Goal: Task Accomplishment & Management: Complete application form

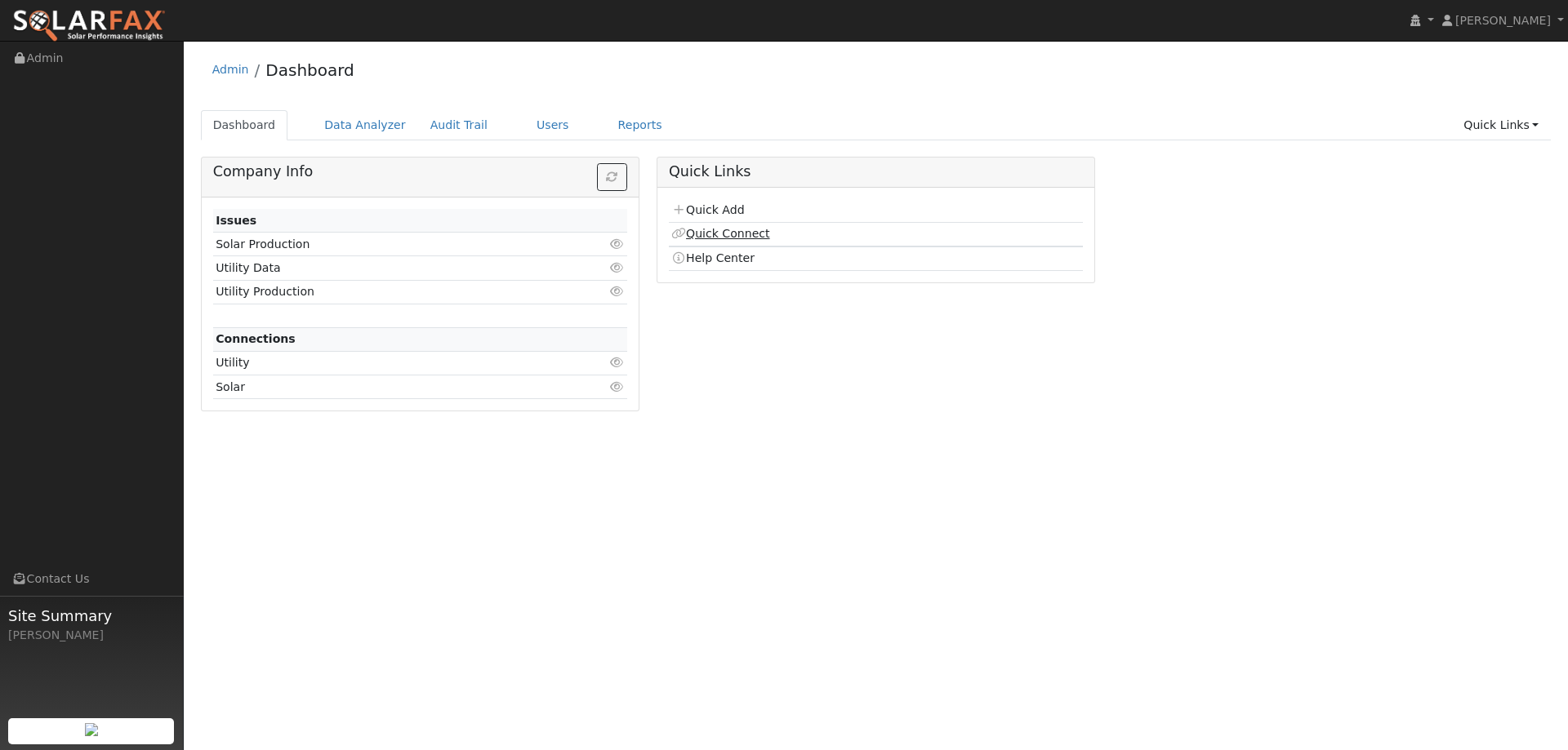
click at [719, 231] on link "Quick Connect" at bounding box center [720, 234] width 98 height 13
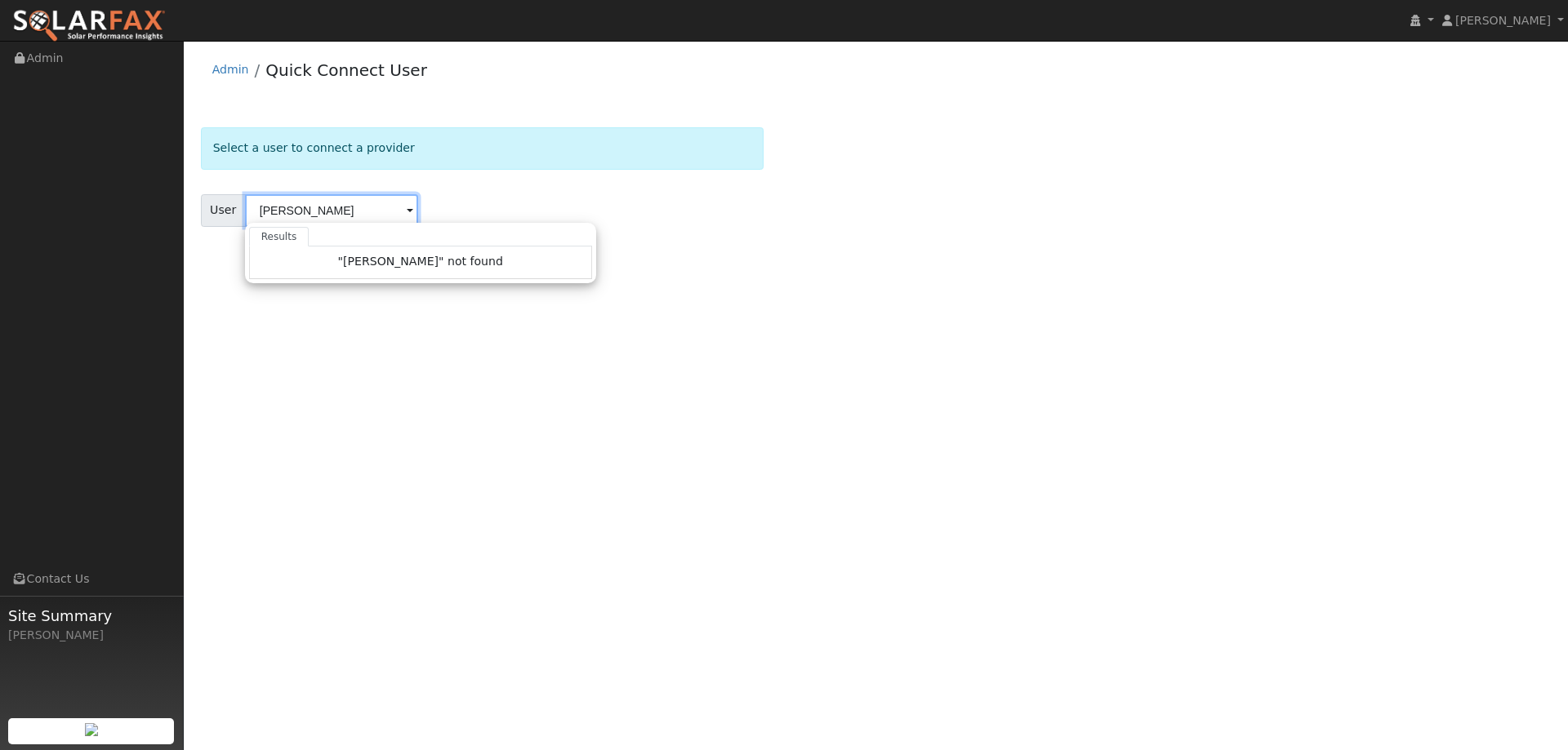
type input "anthony nuan"
click at [500, 299] on div "User Profile First name Last name Email Email Notifications No Emails No Emails…" at bounding box center [876, 395] width 1384 height 709
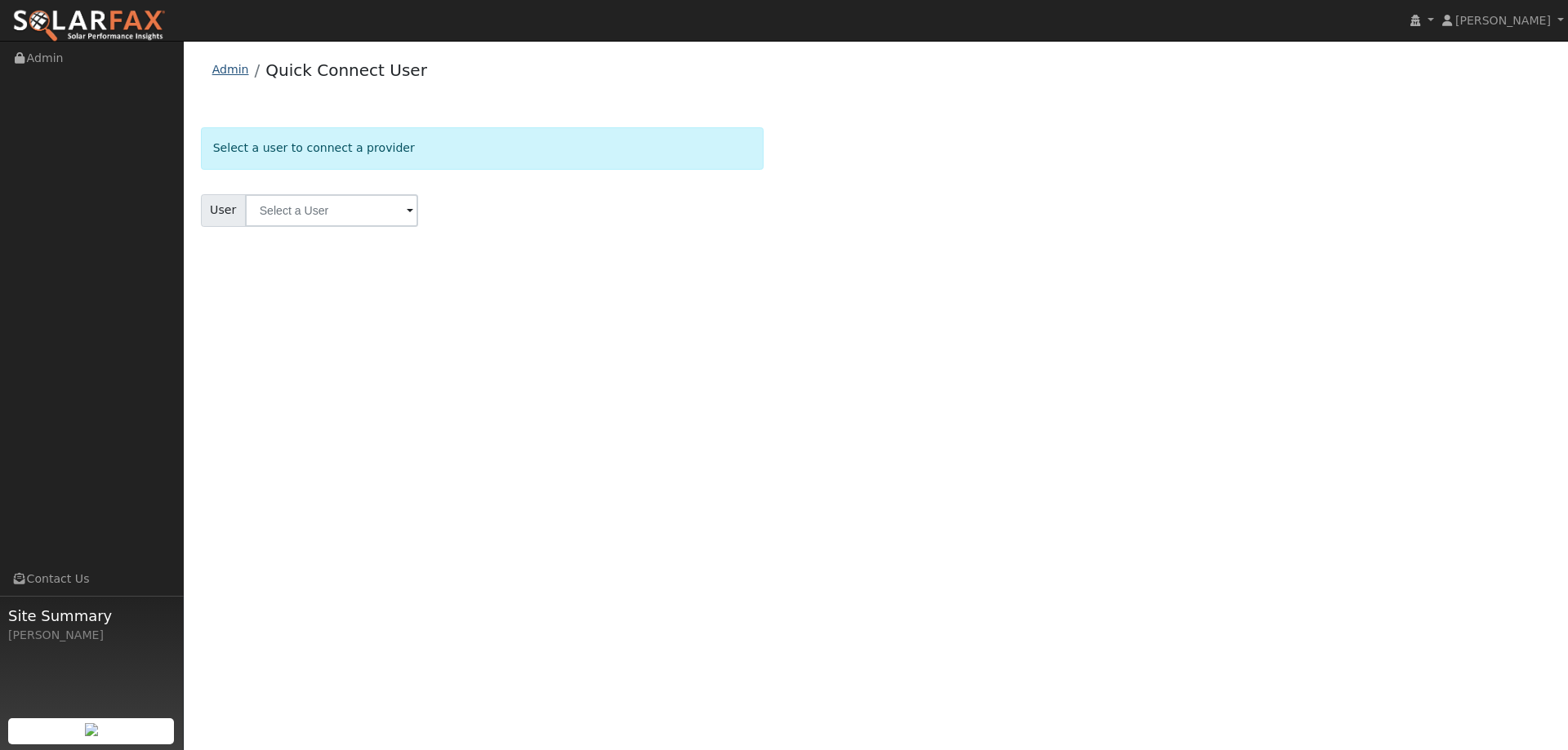
click at [245, 74] on link "Admin" at bounding box center [230, 69] width 37 height 13
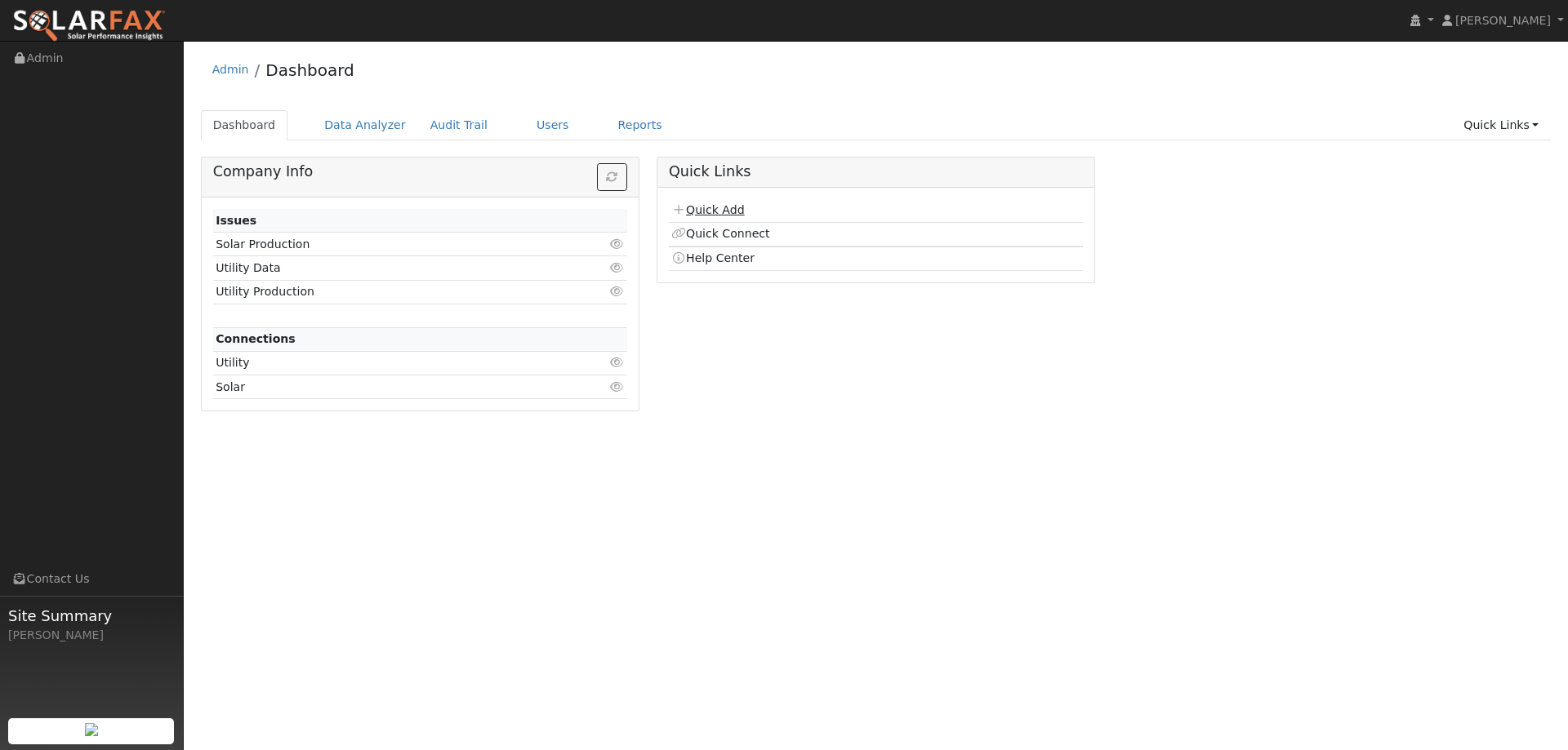
click at [703, 212] on link "Quick Add" at bounding box center [707, 209] width 72 height 13
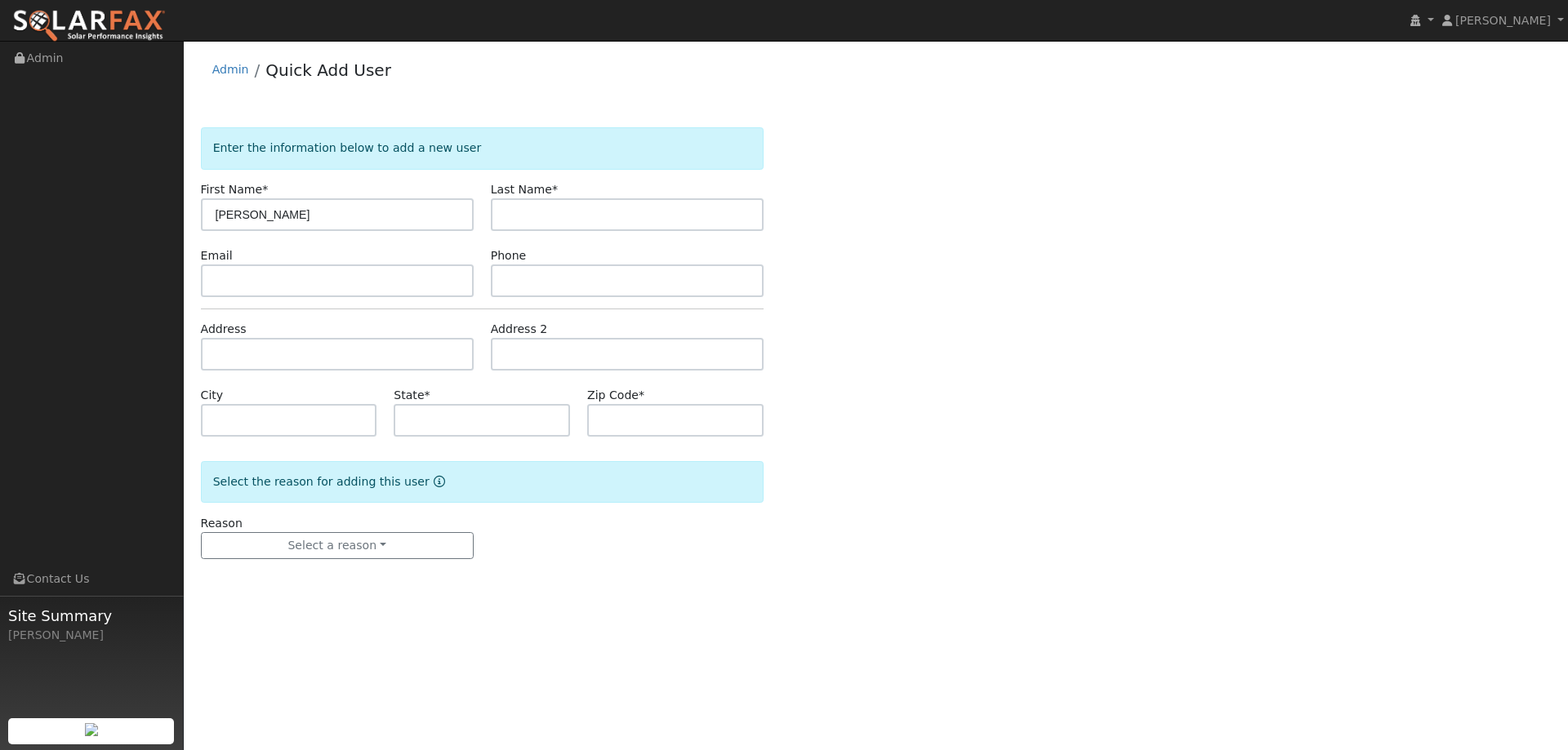
type input "[PERSON_NAME]"
click at [361, 285] on input "text" at bounding box center [337, 281] width 273 height 33
click at [573, 282] on input "text" at bounding box center [627, 281] width 273 height 33
paste input "[PHONE_NUMBER]"
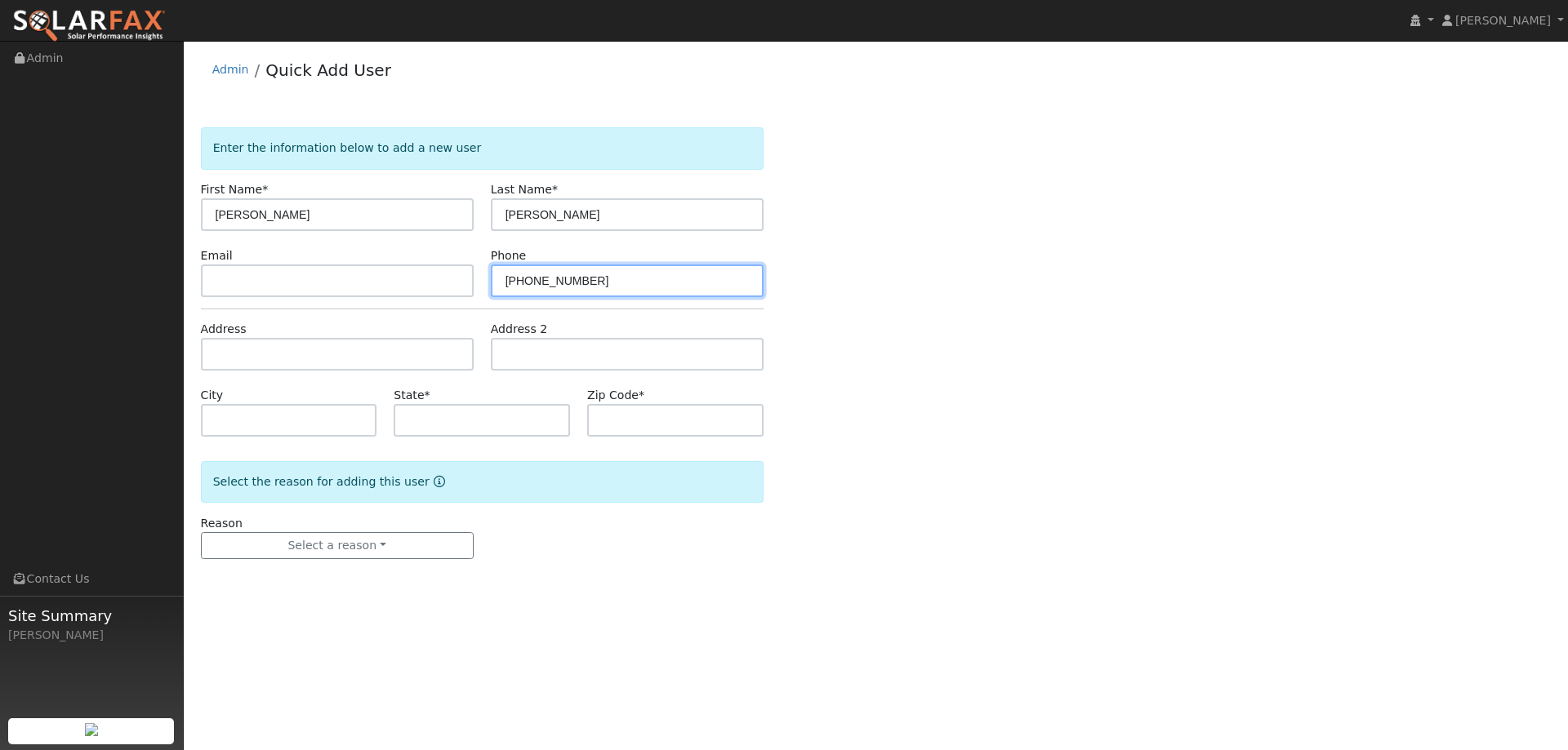
type input "[PHONE_NUMBER]"
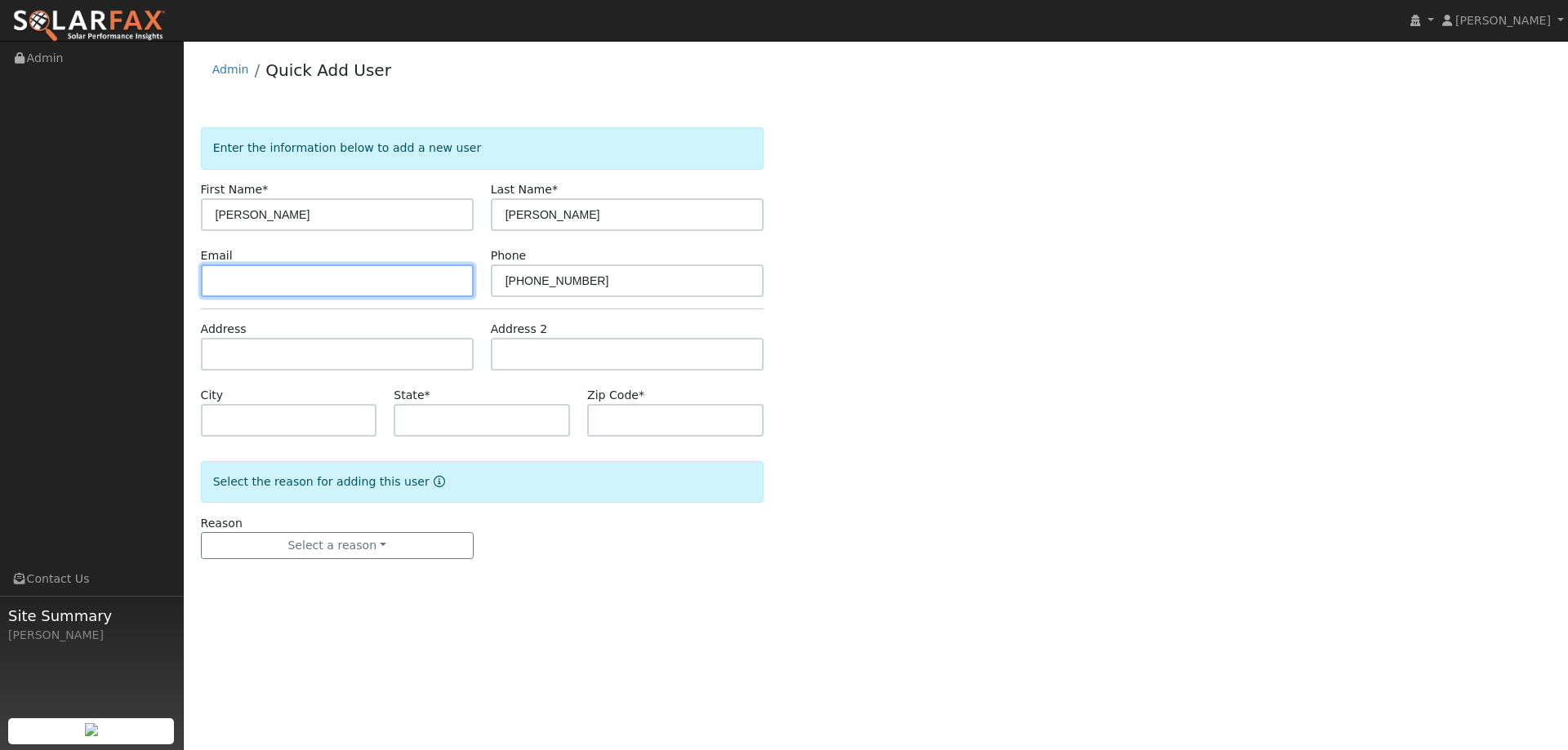
click at [359, 288] on input "text" at bounding box center [337, 281] width 273 height 33
paste input "anthony@dc16.us"
type input "anthony@dc16.us"
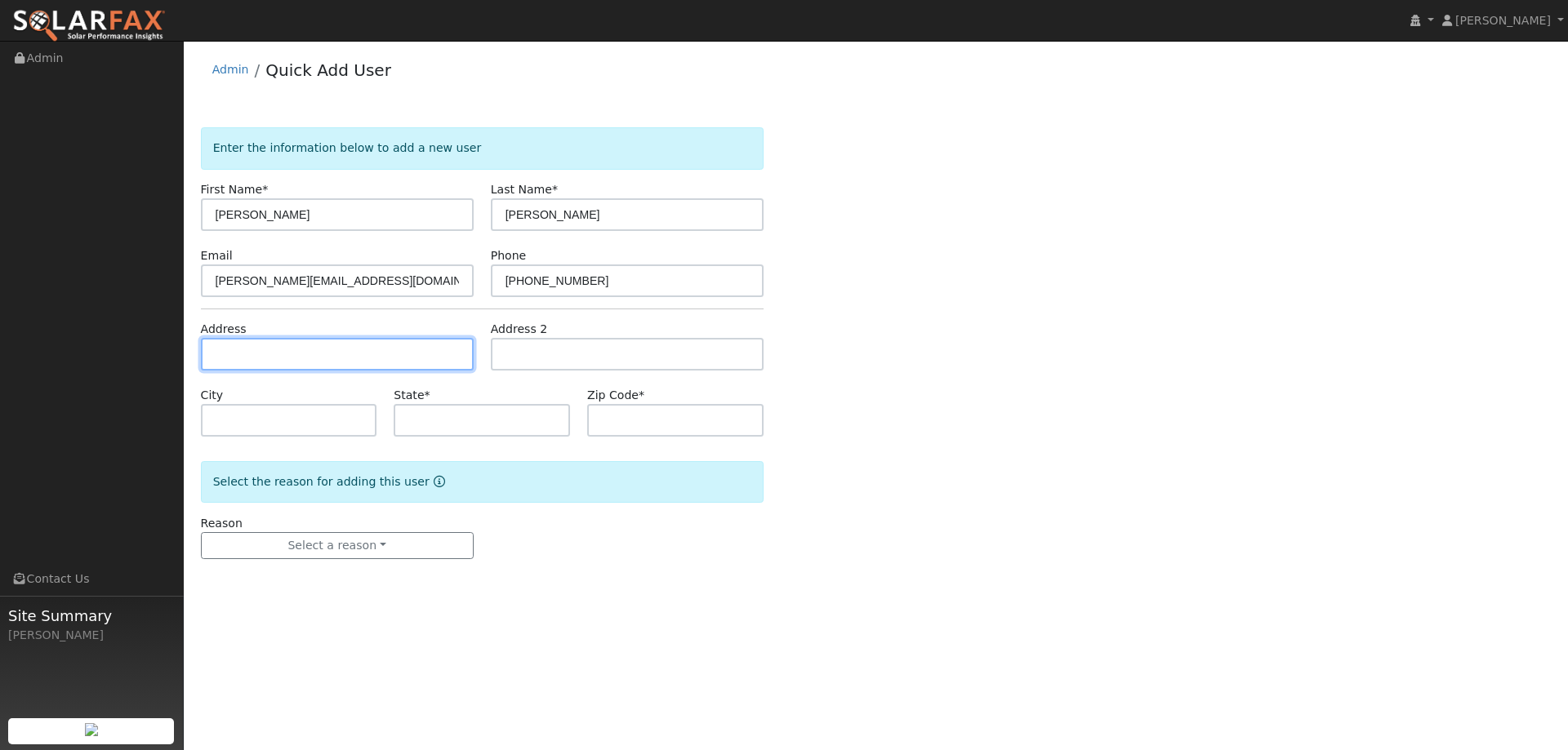
click at [361, 366] on input "text" at bounding box center [337, 354] width 273 height 33
paste input "6820 Allegheny Court"
type input "6820 Allegheny Court"
type input "Stockton"
type input "CA"
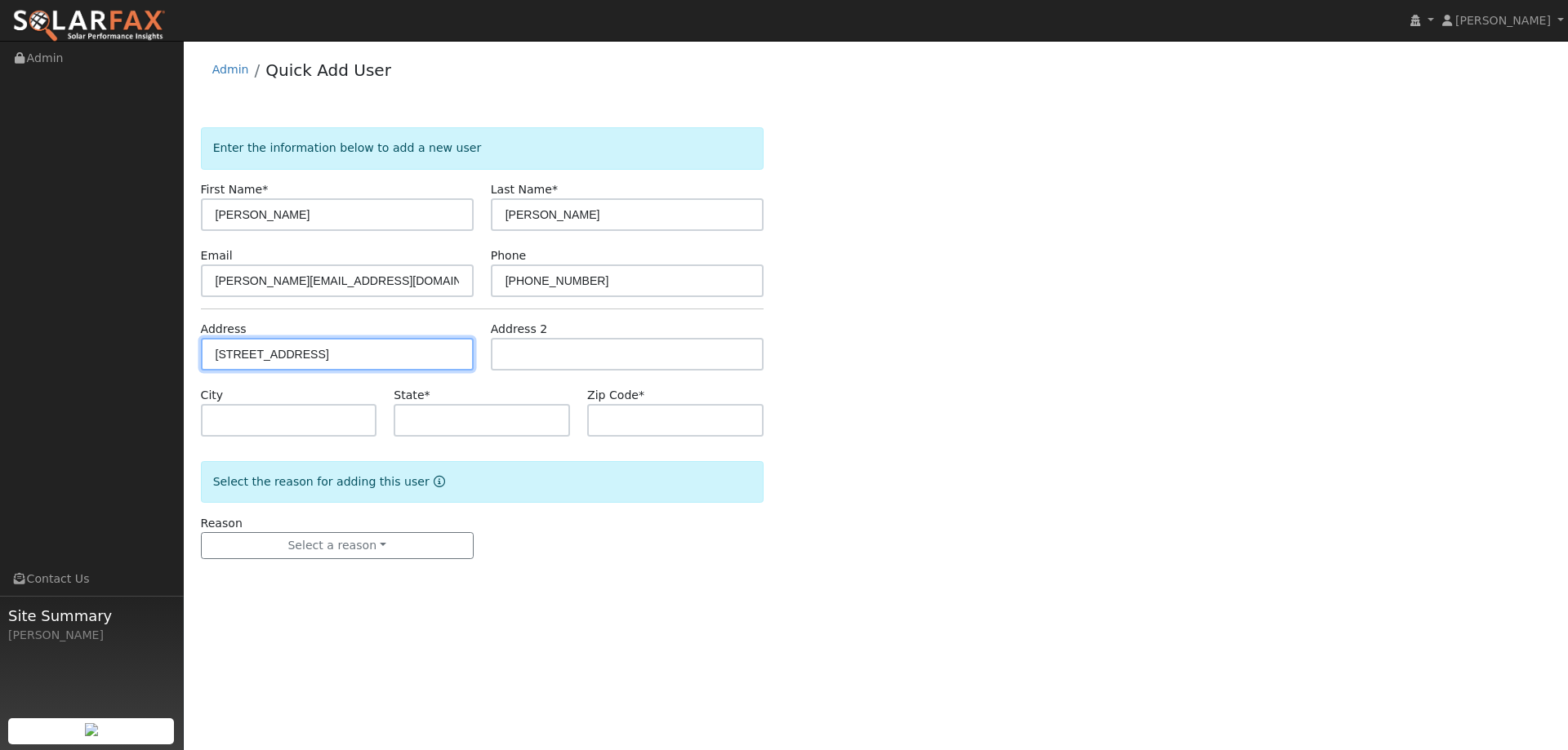
type input "95219"
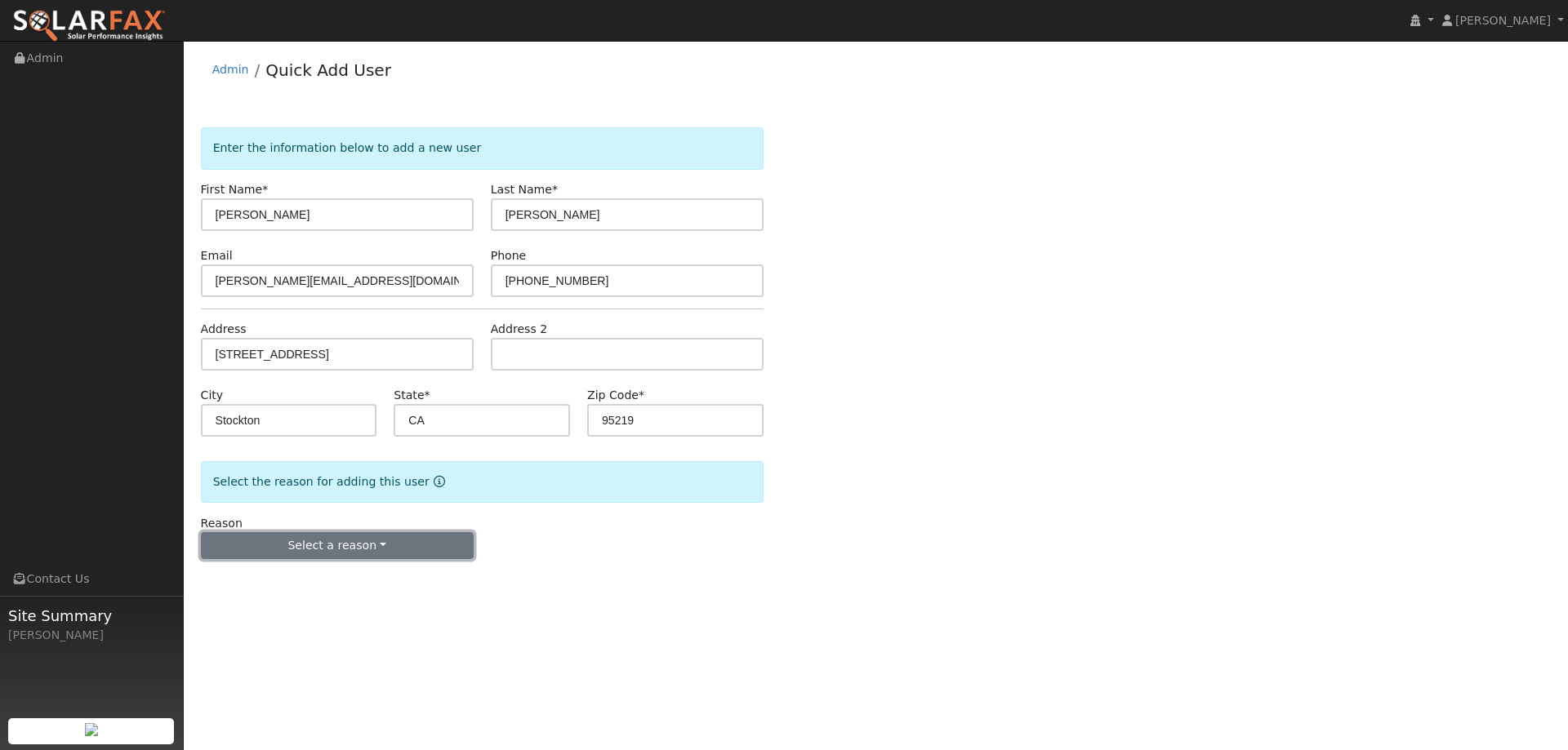
click at [385, 539] on button "Select a reason" at bounding box center [337, 546] width 273 height 28
click at [333, 574] on link "New lead" at bounding box center [292, 579] width 180 height 23
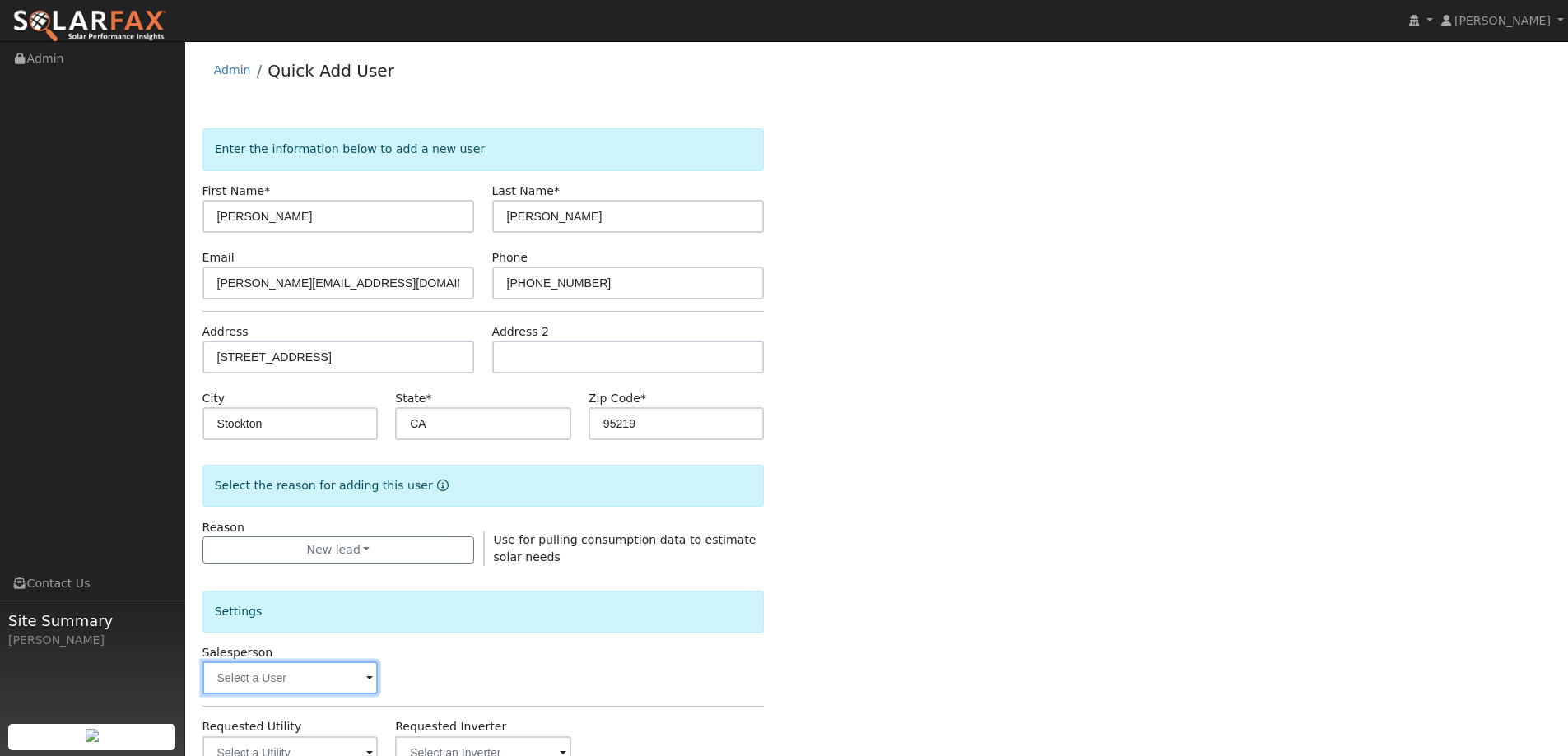
click at [310, 666] on input "text" at bounding box center [290, 678] width 176 height 33
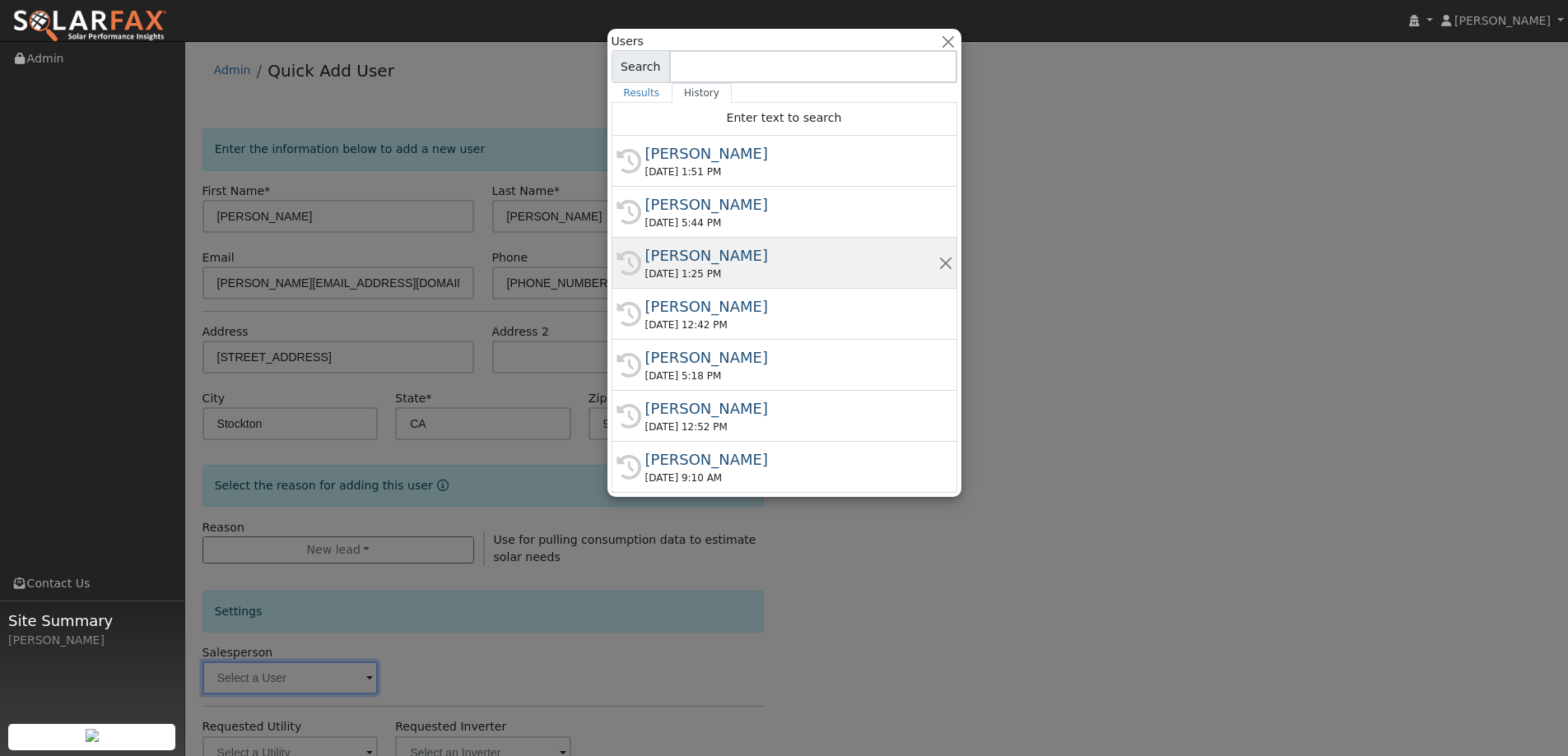
click at [723, 264] on div "Paul Barber" at bounding box center [792, 256] width 293 height 22
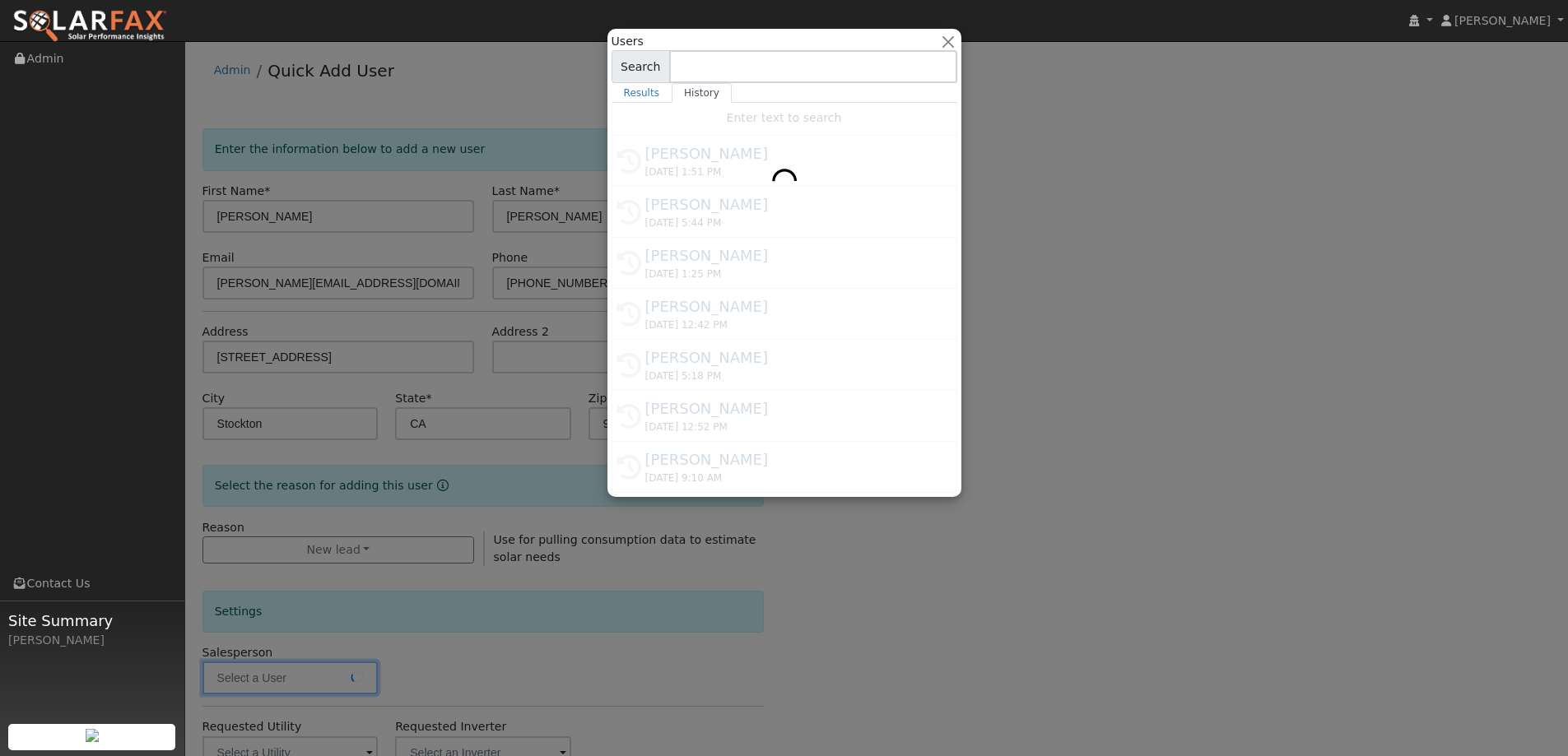
type input "Paul Barber"
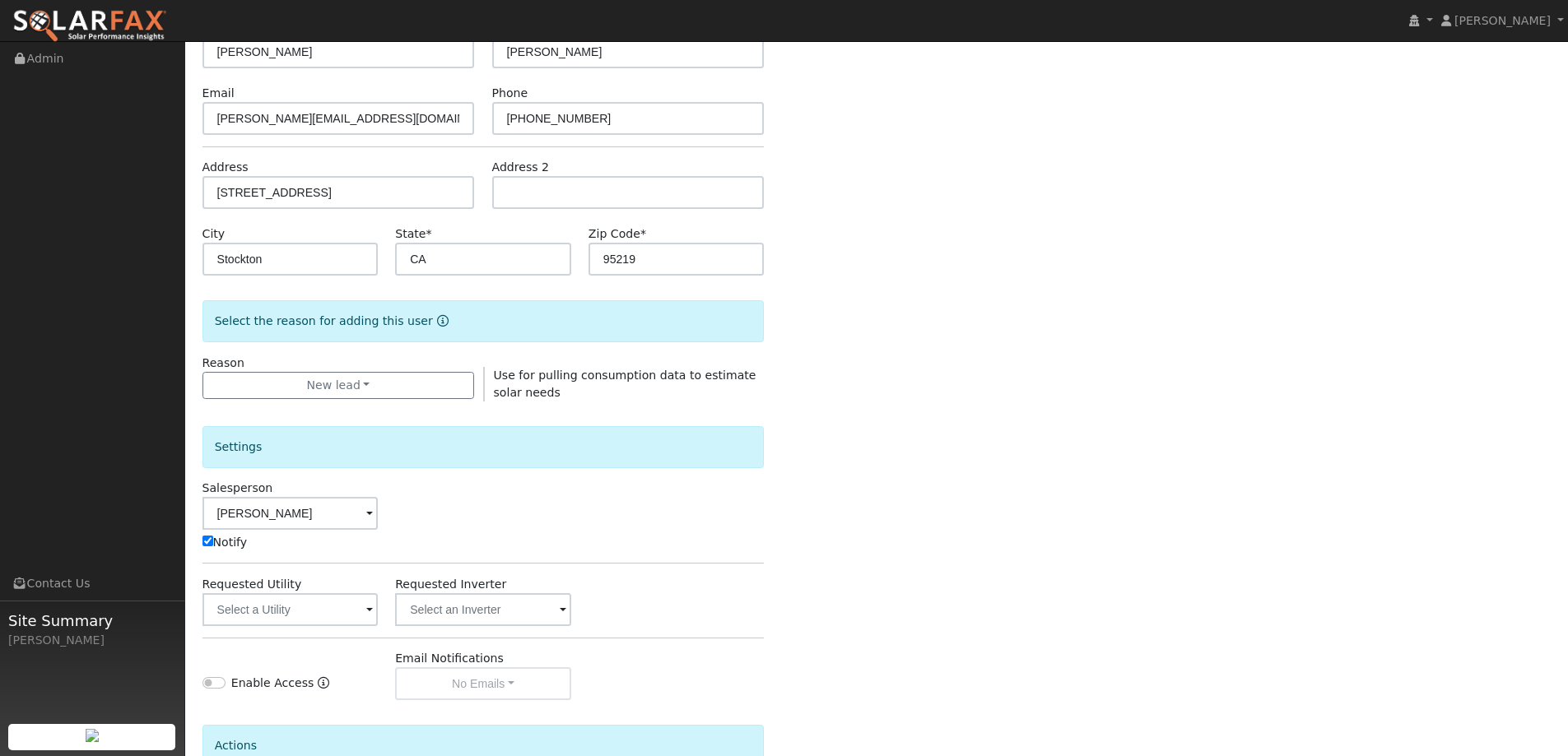
scroll to position [247, 0]
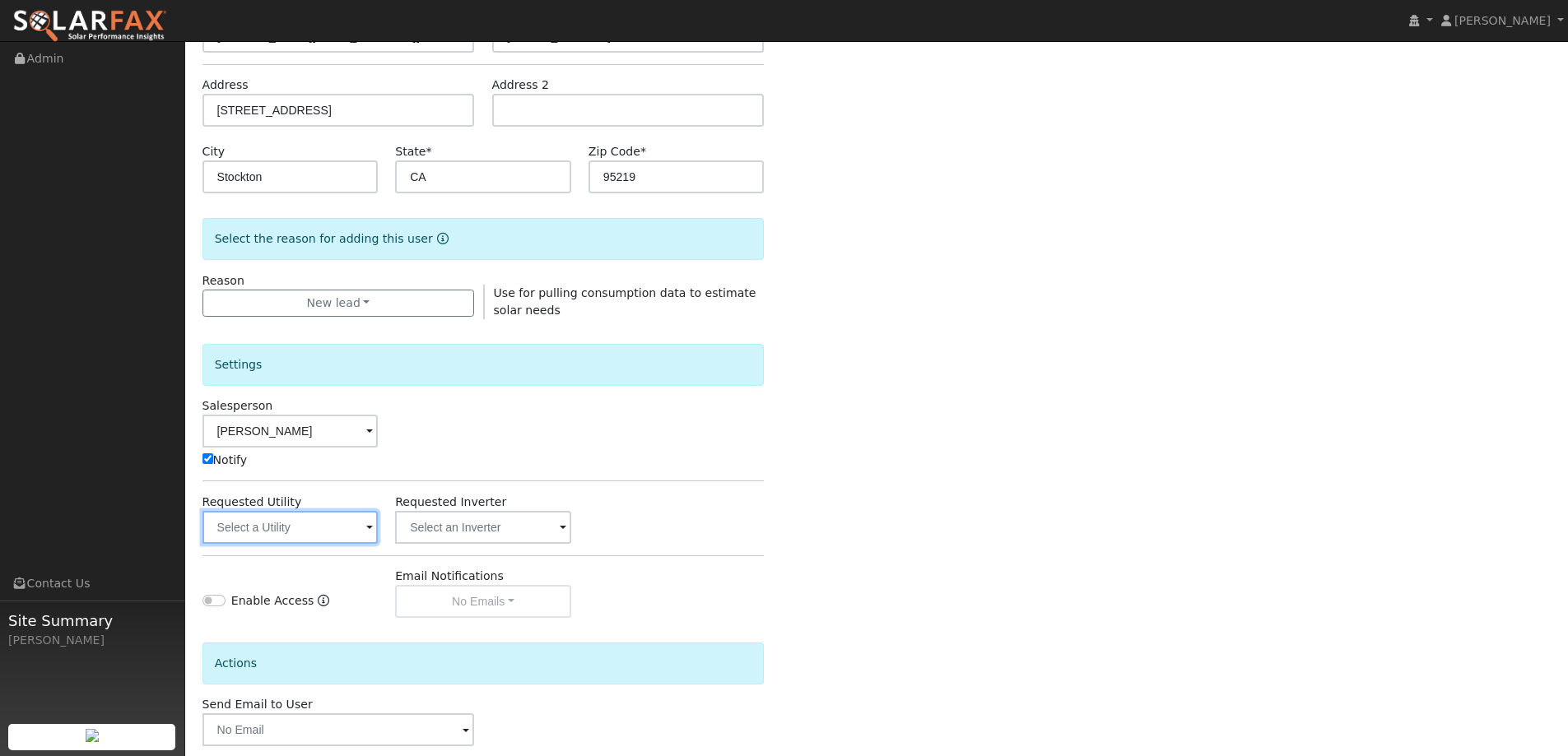
click at [346, 535] on input "text" at bounding box center [290, 528] width 176 height 33
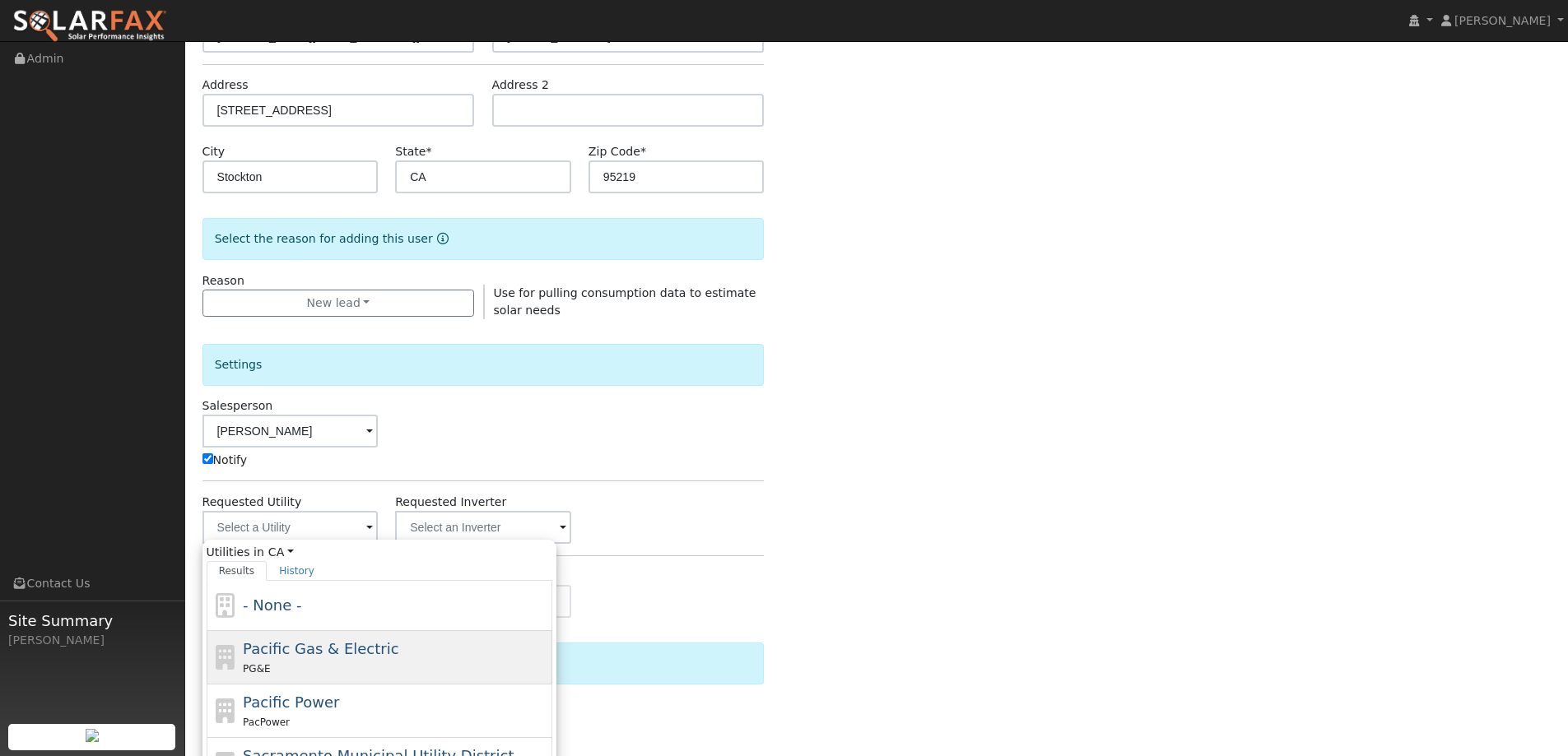
click at [345, 647] on span "Pacific Gas & Electric" at bounding box center [321, 648] width 155 height 17
type input "Pacific Gas & Electric"
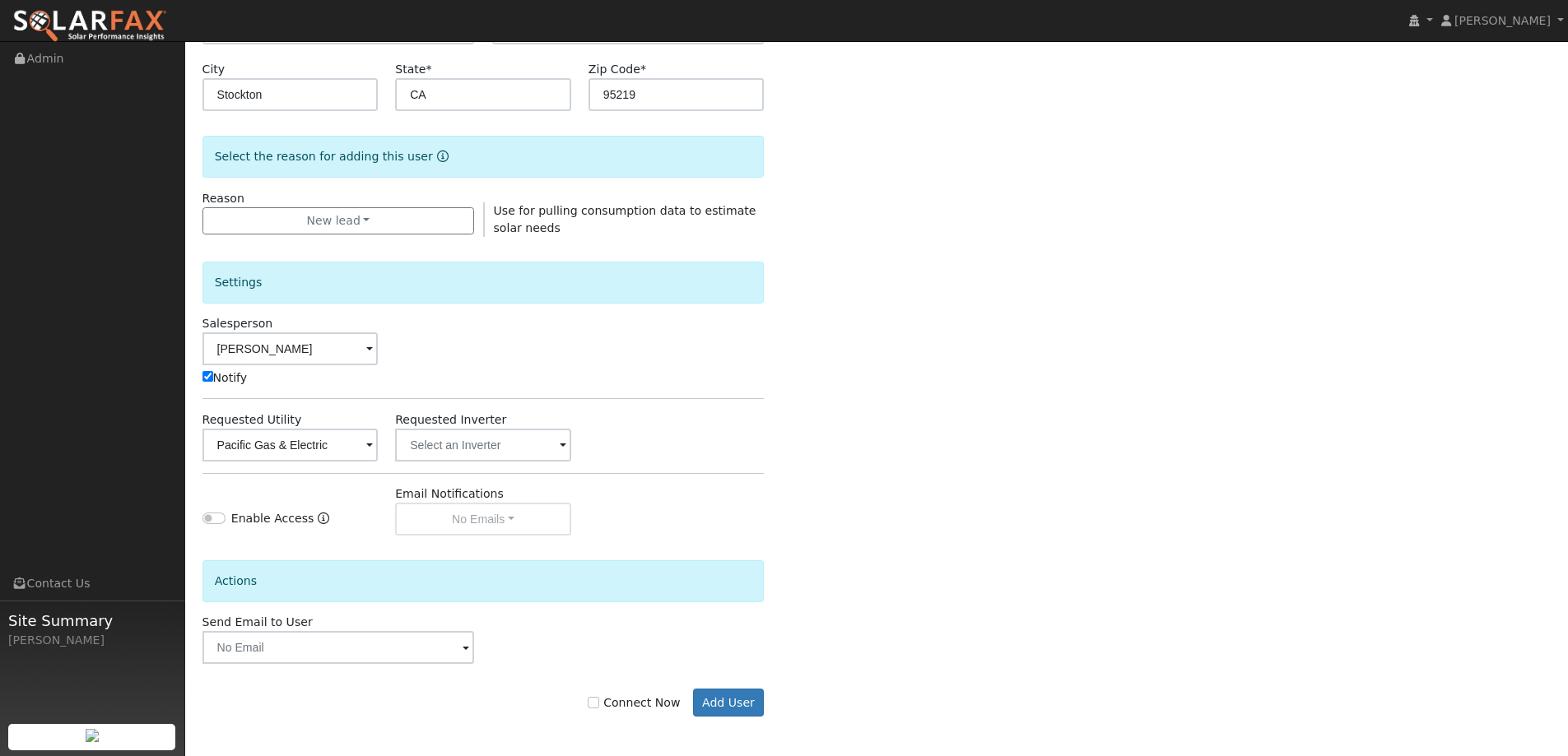
scroll to position [331, 0]
click at [599, 706] on input "Connect Now" at bounding box center [594, 701] width 12 height 12
checkbox input "true"
click at [713, 693] on button "Add User" at bounding box center [729, 701] width 71 height 28
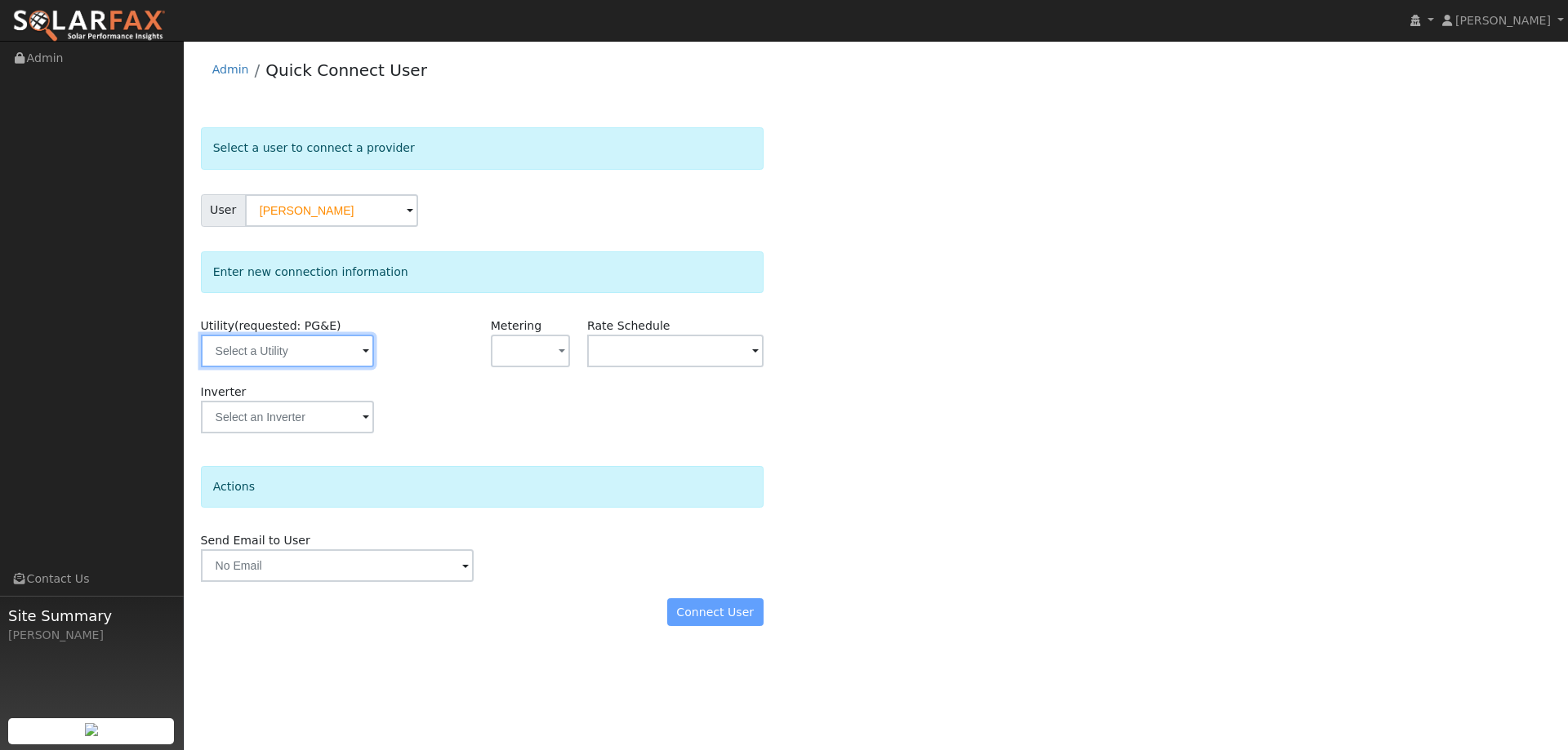
click at [317, 353] on input "text" at bounding box center [287, 351] width 173 height 33
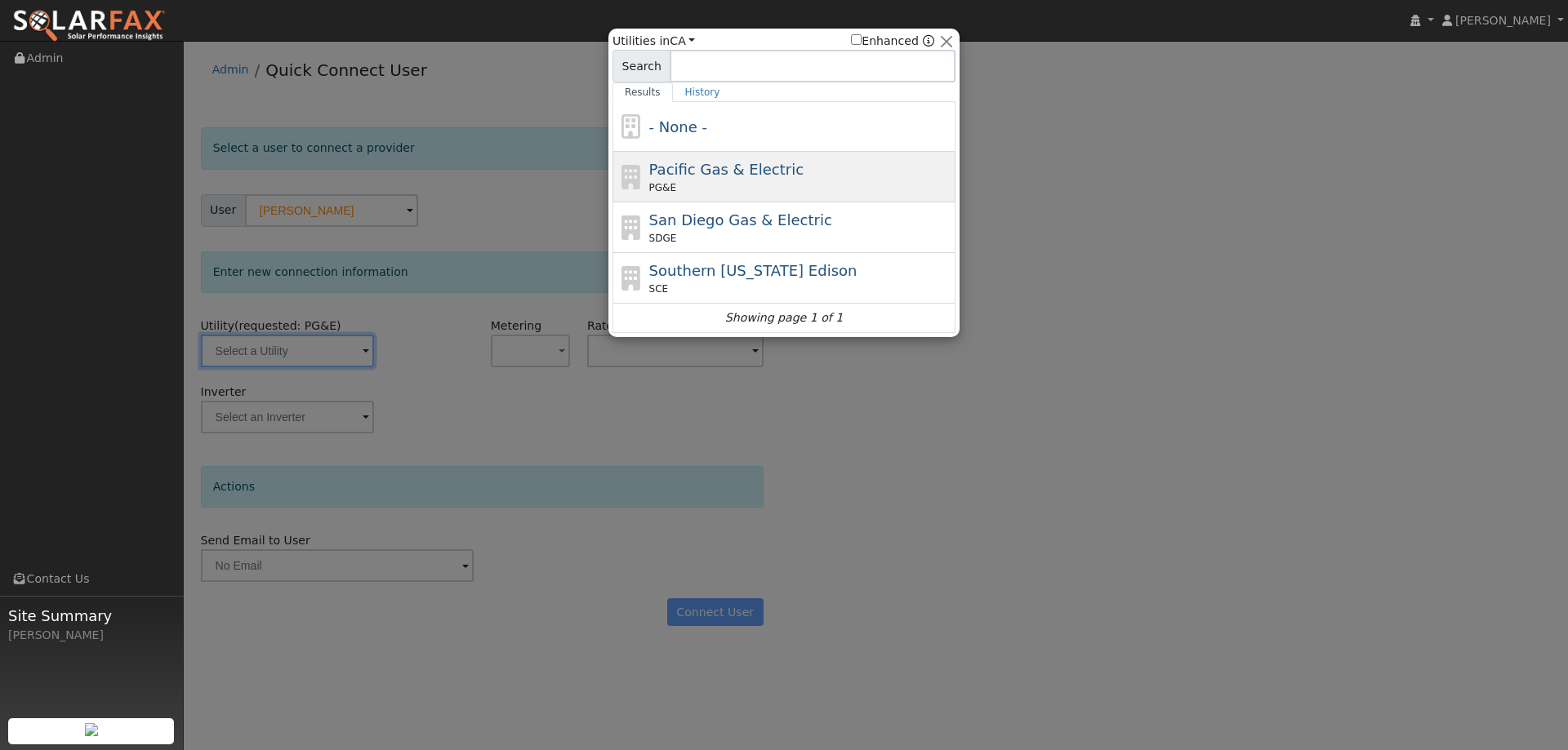
click at [677, 175] on span "Pacific Gas & Electric" at bounding box center [726, 169] width 154 height 17
type input "PG&E"
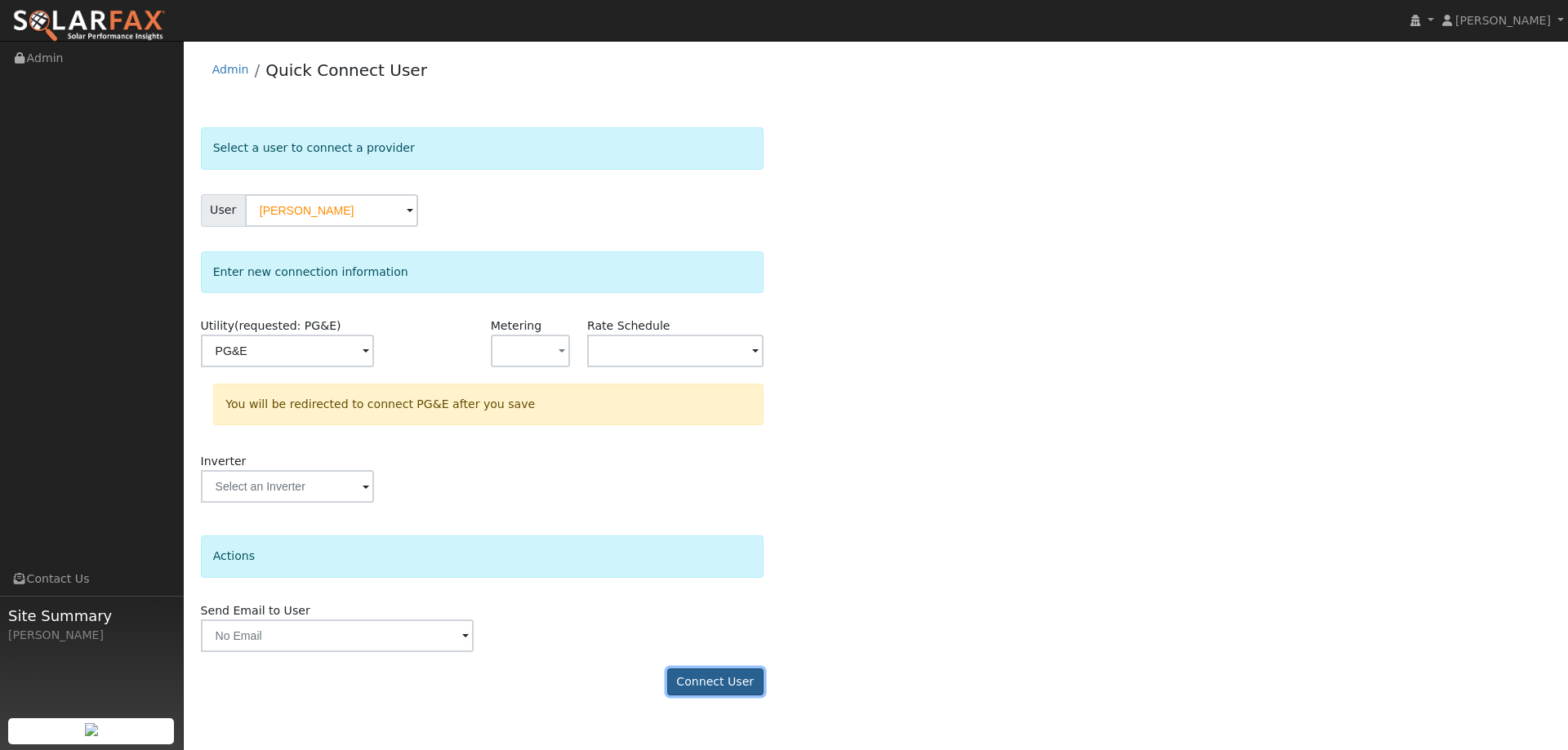
click at [681, 676] on button "Connect User" at bounding box center [715, 682] width 96 height 28
